Goal: Task Accomplishment & Management: Manage account settings

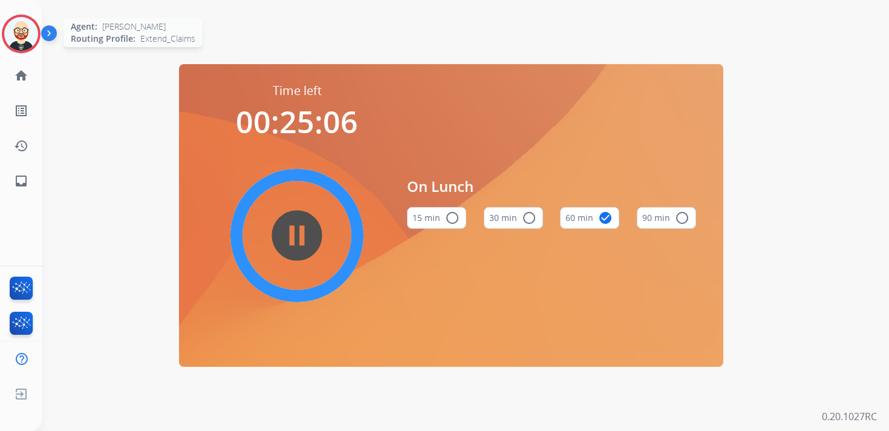
click at [27, 48] on img at bounding box center [21, 34] width 34 height 34
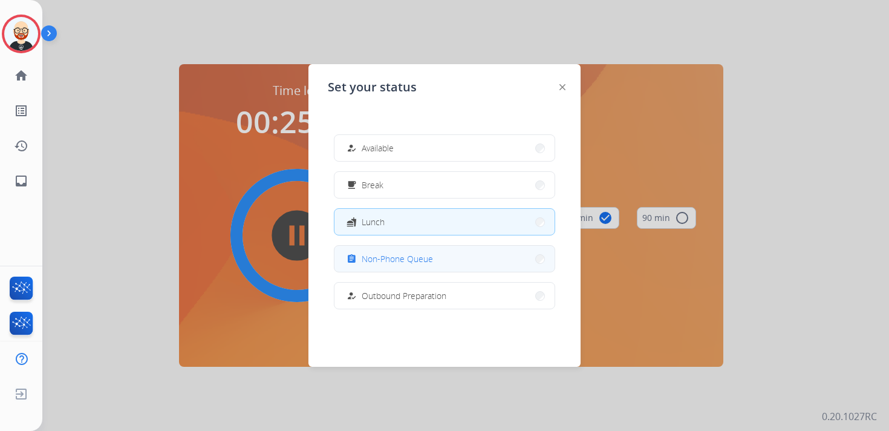
click at [365, 253] on div "assignment Non-Phone Queue" at bounding box center [388, 259] width 89 height 15
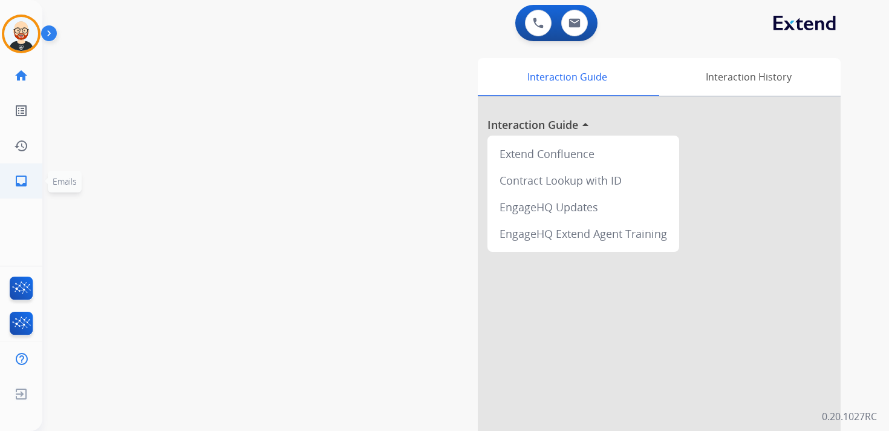
click at [26, 185] on mat-icon "inbox" at bounding box center [21, 181] width 15 height 15
select select "**********"
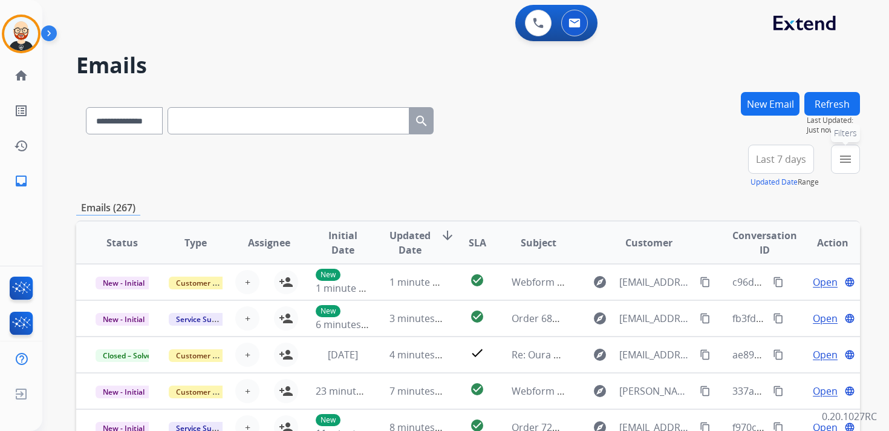
click at [845, 165] on mat-icon "menu" at bounding box center [846, 159] width 15 height 15
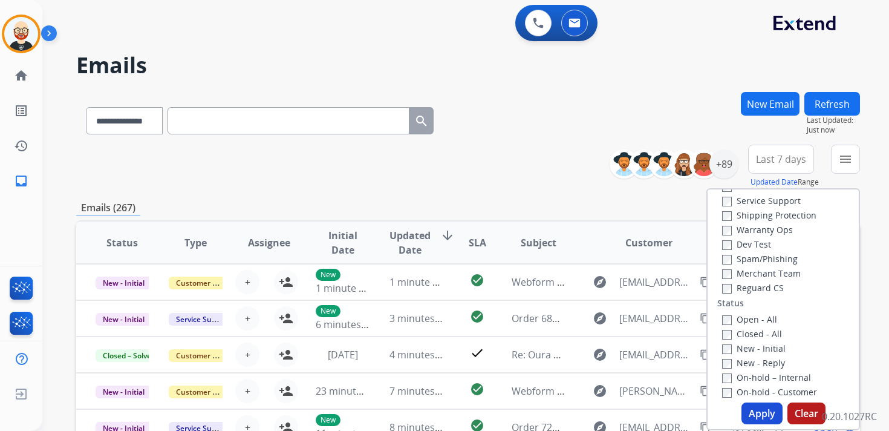
scroll to position [64, 0]
click at [739, 349] on label "New - Initial" at bounding box center [754, 346] width 64 height 11
click at [739, 364] on label "New - Reply" at bounding box center [753, 360] width 63 height 11
click at [759, 414] on button "Apply" at bounding box center [762, 413] width 41 height 22
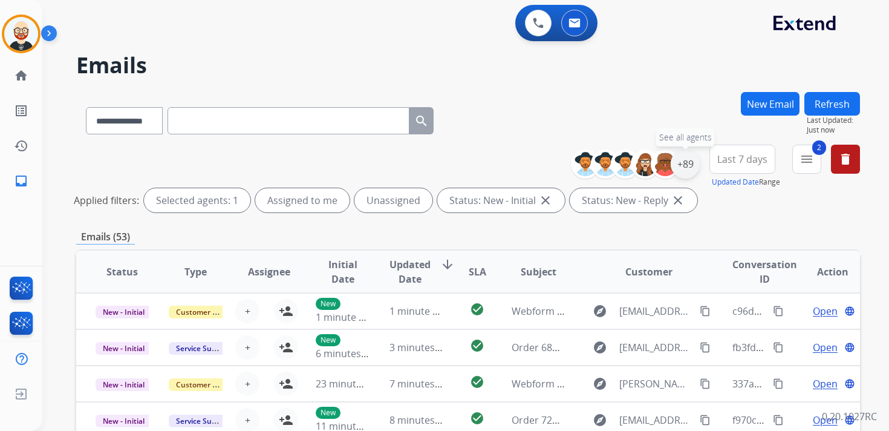
click at [686, 158] on div "+89" at bounding box center [685, 163] width 29 height 29
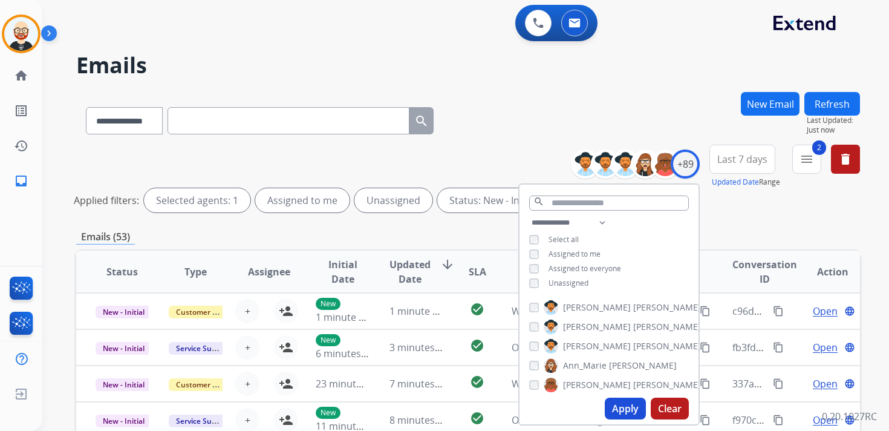
click at [565, 283] on span "Unassigned" at bounding box center [569, 283] width 40 height 10
click at [623, 405] on button "Apply" at bounding box center [625, 409] width 41 height 22
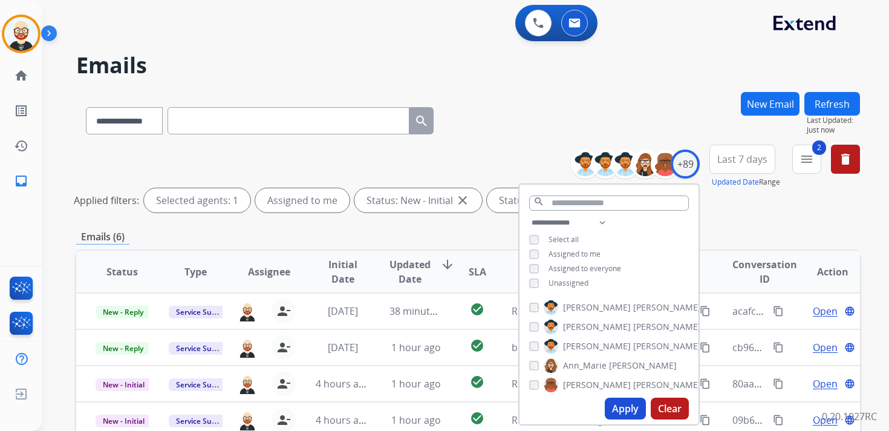
click at [750, 168] on button "Last 7 days" at bounding box center [743, 159] width 66 height 29
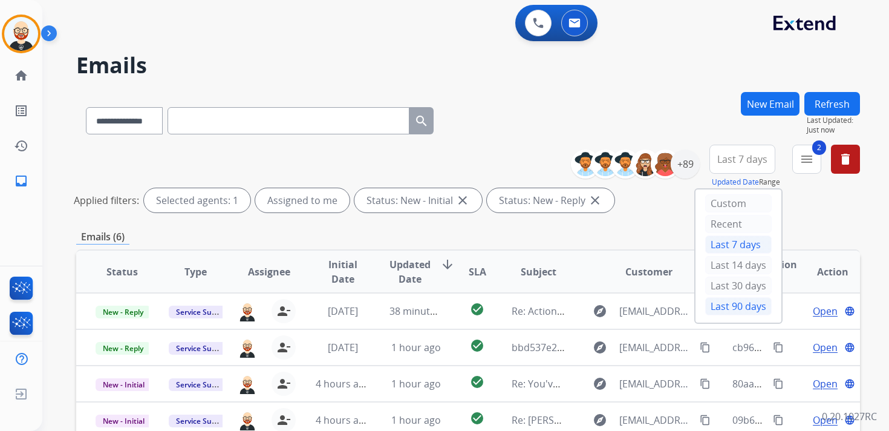
click at [729, 307] on div "Last 90 days" at bounding box center [739, 306] width 67 height 18
click at [407, 277] on span "Updated Date" at bounding box center [410, 271] width 41 height 29
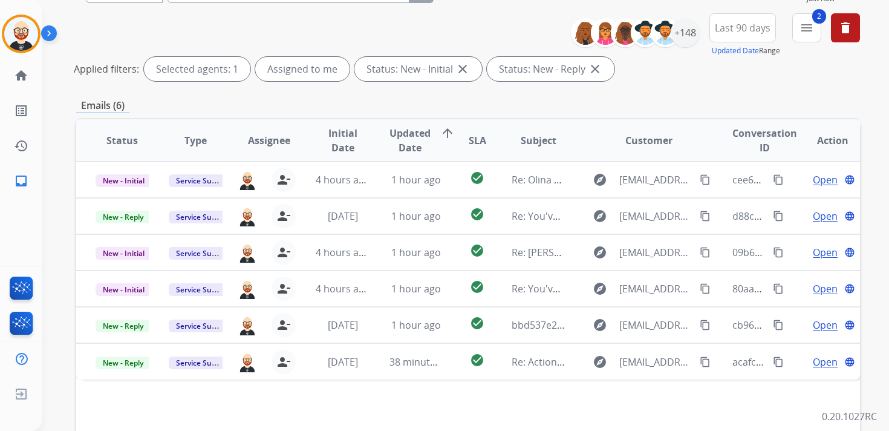
scroll to position [135, 0]
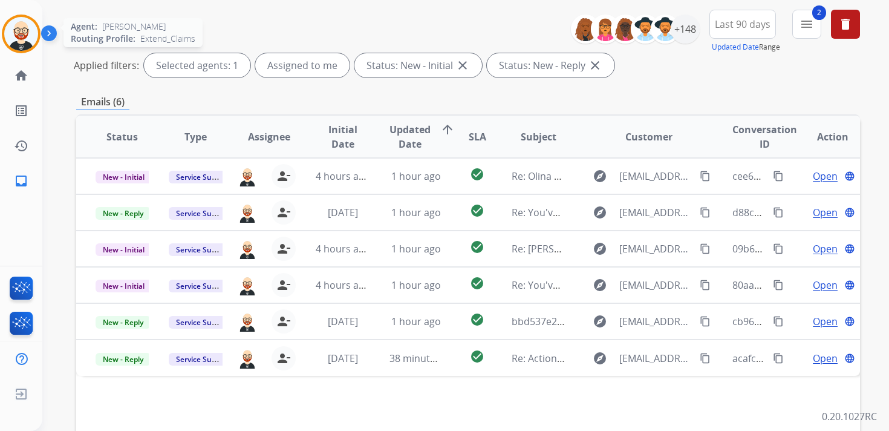
click at [16, 27] on img at bounding box center [21, 34] width 34 height 34
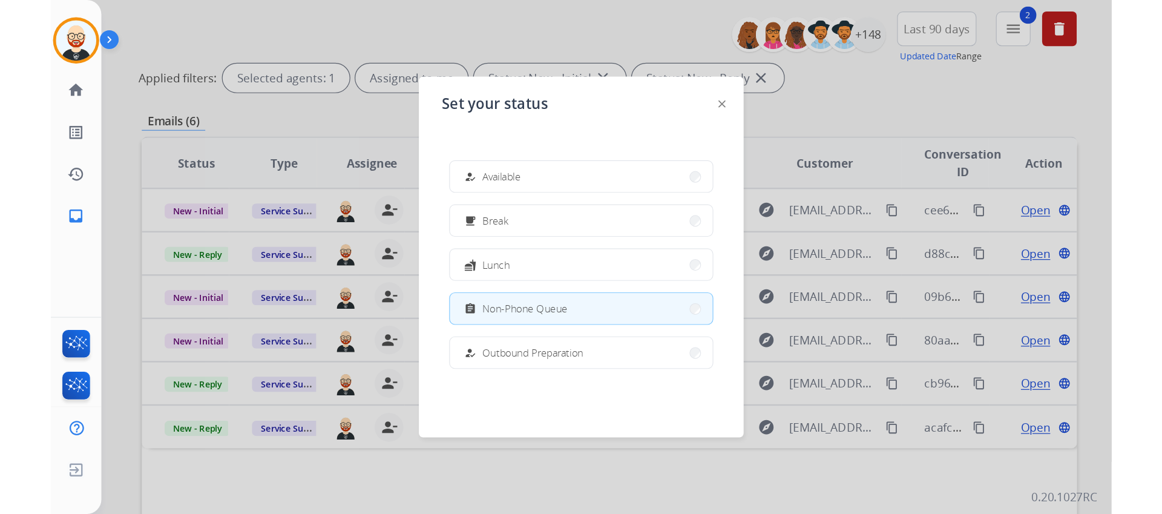
scroll to position [228, 0]
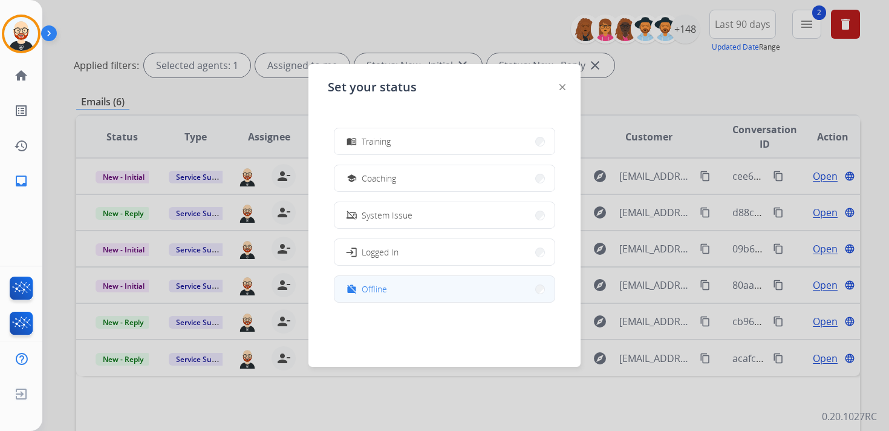
click at [400, 284] on button "work_off Offline" at bounding box center [445, 289] width 220 height 26
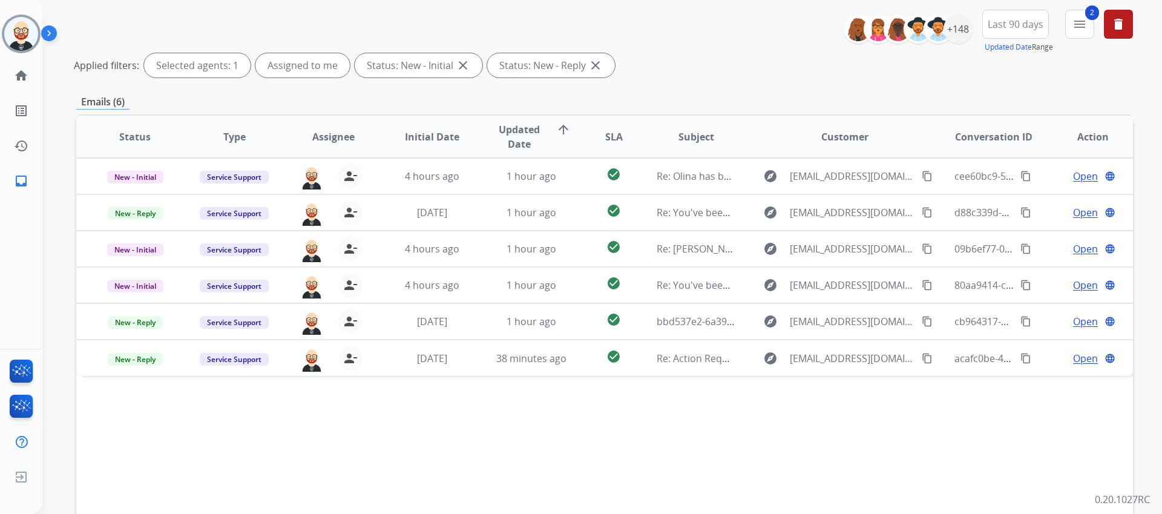
scroll to position [135, 0]
